Goal: Task Accomplishment & Management: Use online tool/utility

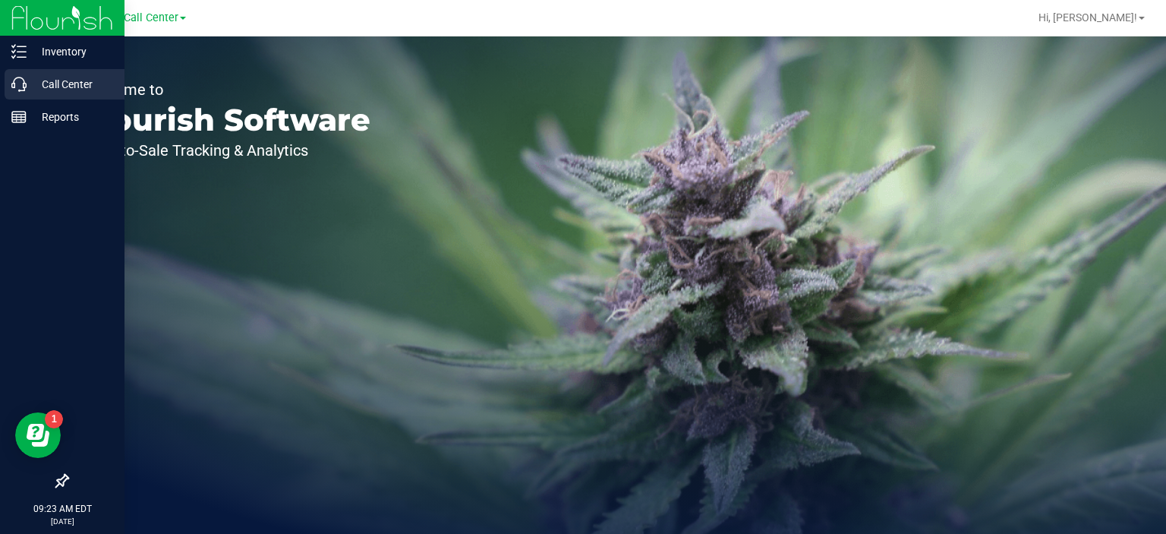
click at [43, 97] on div "Call Center" at bounding box center [65, 84] width 120 height 30
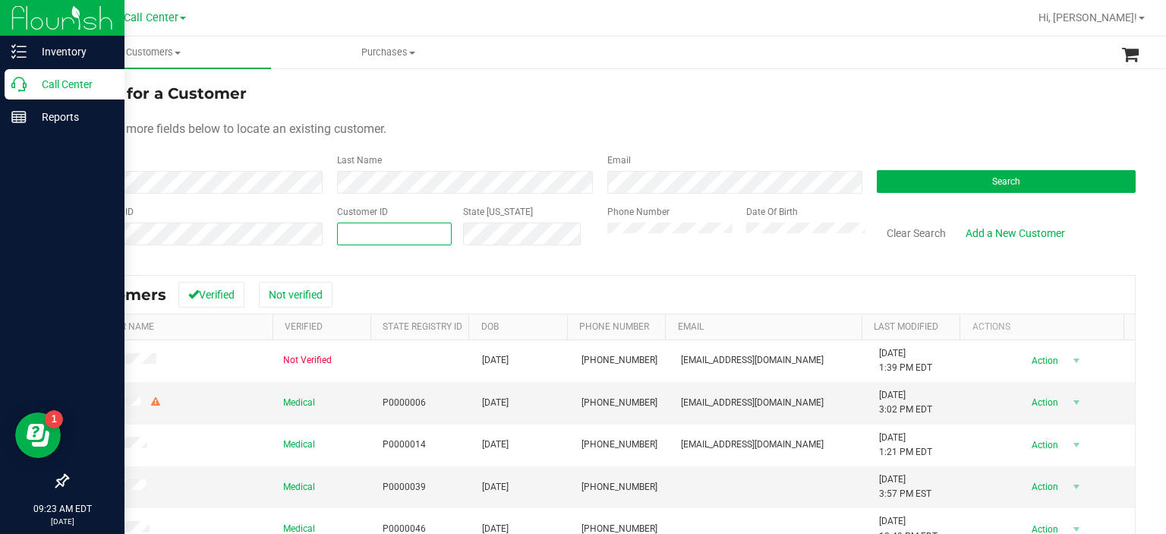
click at [438, 227] on span at bounding box center [394, 233] width 115 height 23
paste input "1466874"
type input "1466874"
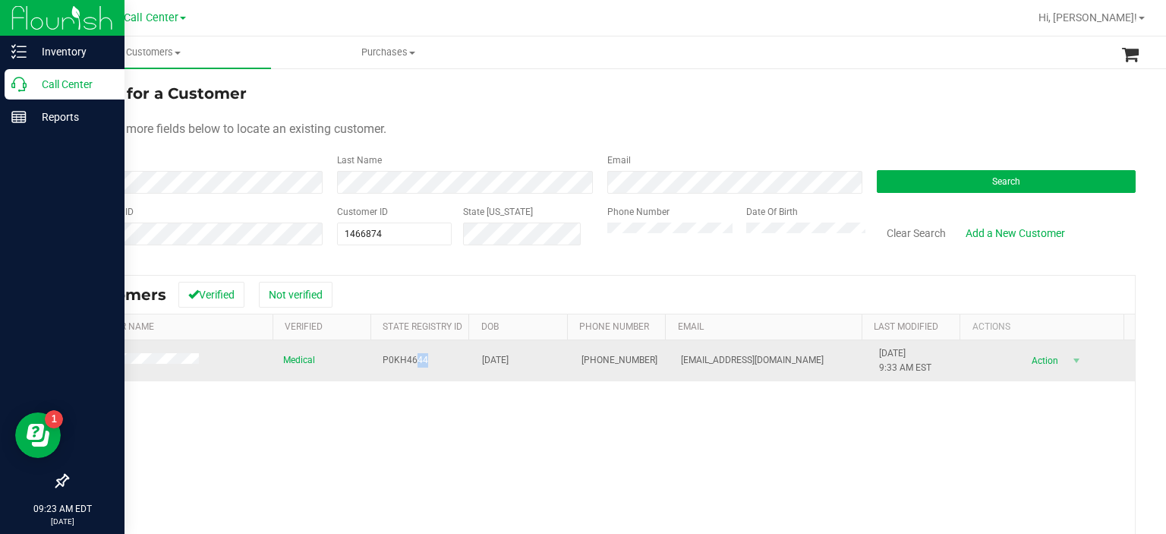
drag, startPoint x: 409, startPoint y: 367, endPoint x: 401, endPoint y: 351, distance: 17.3
click at [401, 351] on td "P0KH4644" at bounding box center [422, 360] width 99 height 41
click at [401, 356] on span "P0KH4644" at bounding box center [406, 360] width 46 height 14
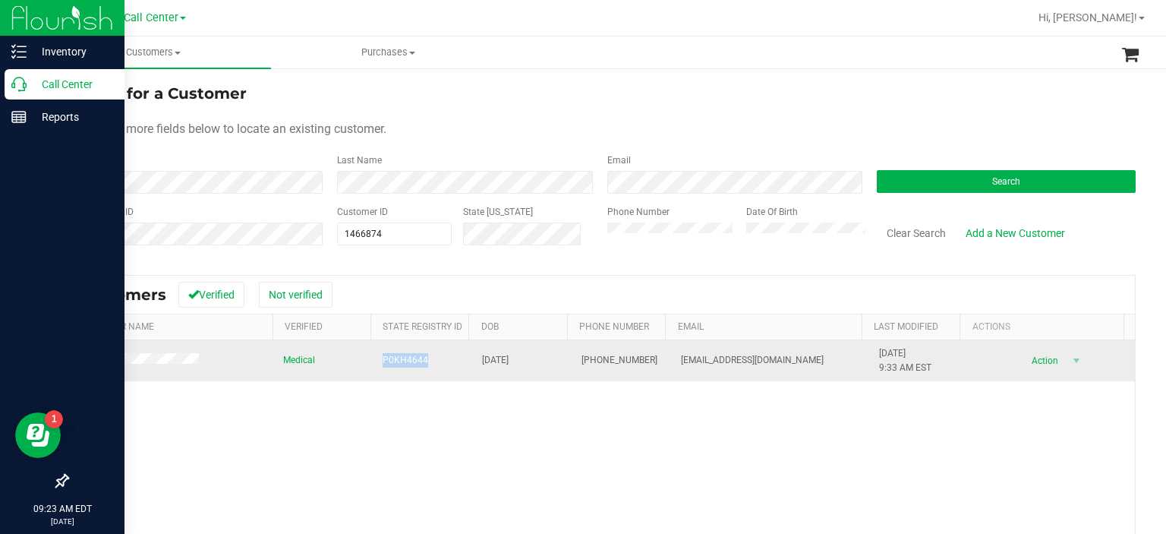
click at [401, 356] on span "P0KH4644" at bounding box center [406, 360] width 46 height 14
copy span "P0KH4644"
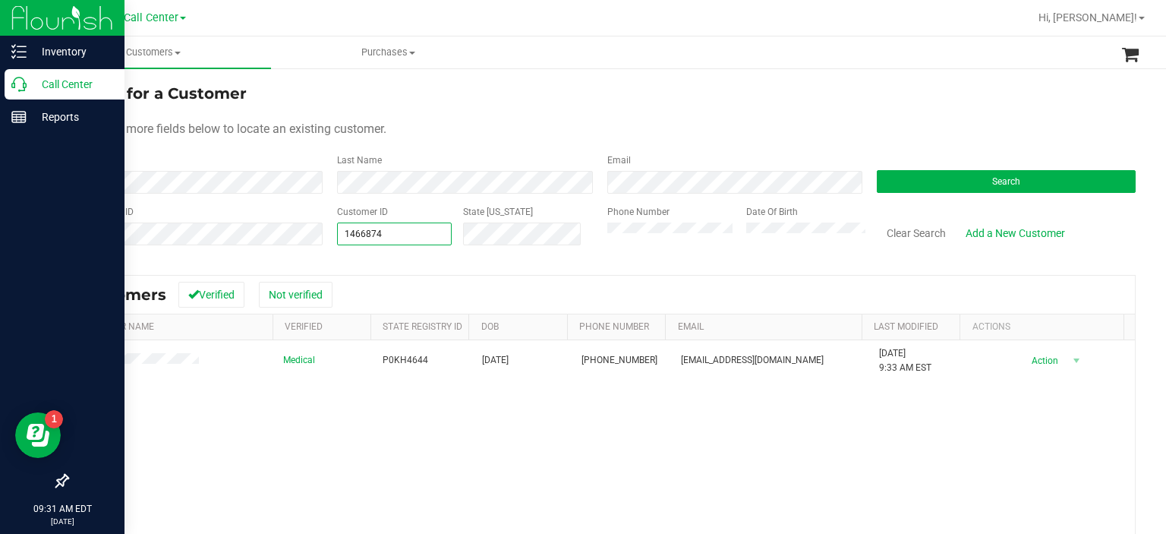
click at [396, 239] on span "1466874 1466874" at bounding box center [394, 233] width 115 height 23
click at [396, 239] on input "1466874" at bounding box center [395, 233] width 114 height 21
paste input "320348"
type input "320348"
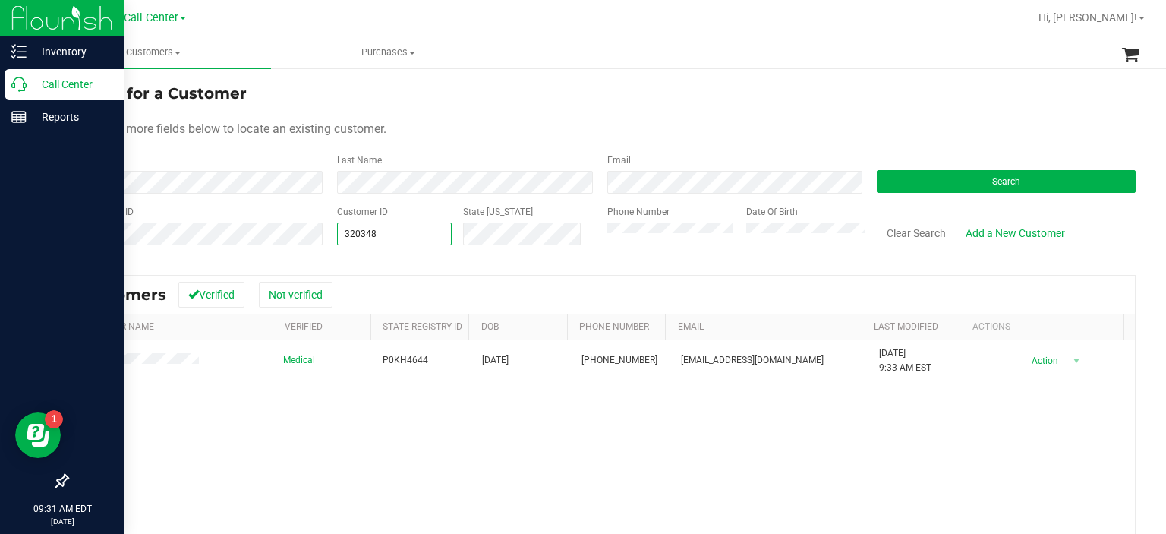
type input "320348"
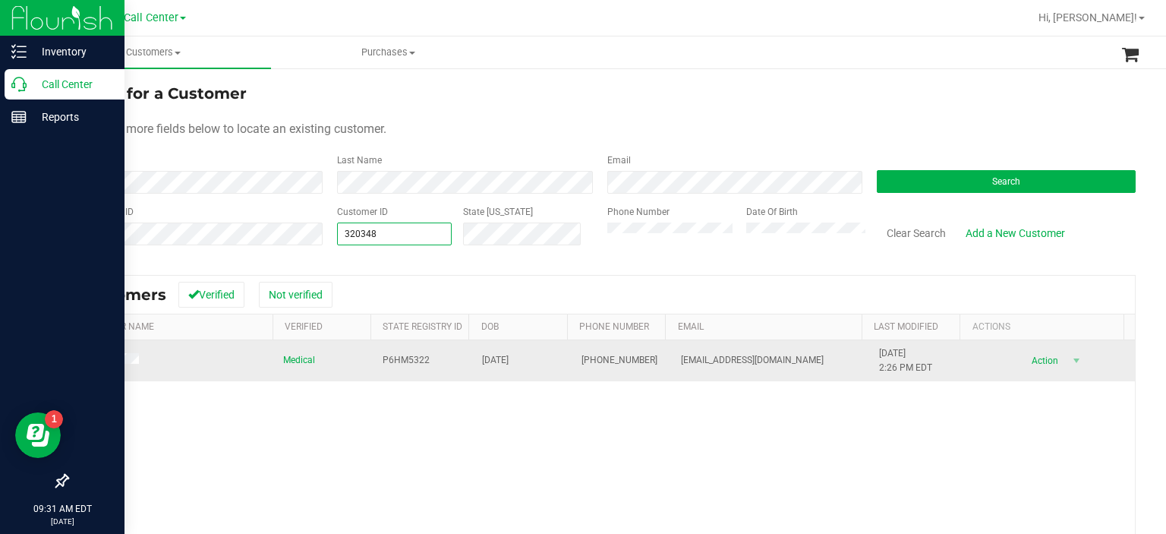
click at [394, 357] on span "P6HM5322" at bounding box center [406, 360] width 47 height 14
copy span "P6HM5322"
